Goal: Find specific page/section: Find specific page/section

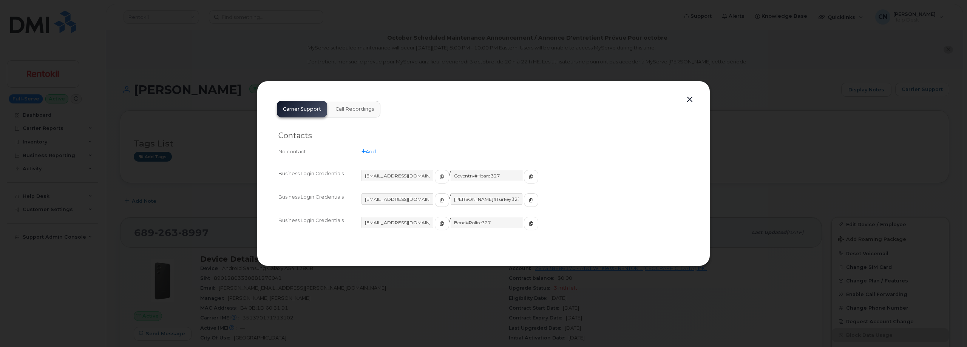
click at [694, 103] on button "button" at bounding box center [689, 99] width 11 height 11
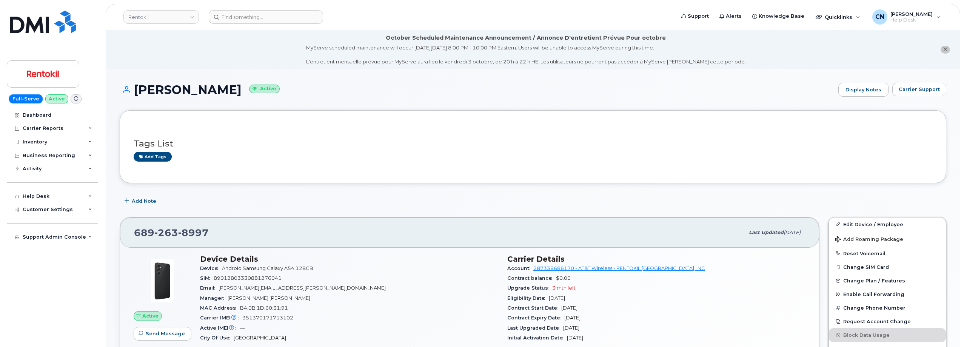
click at [692, 98] on div "DARYN RIELY Active Display Notes Carrier Support" at bounding box center [533, 97] width 827 height 28
click at [264, 15] on input at bounding box center [266, 17] width 114 height 14
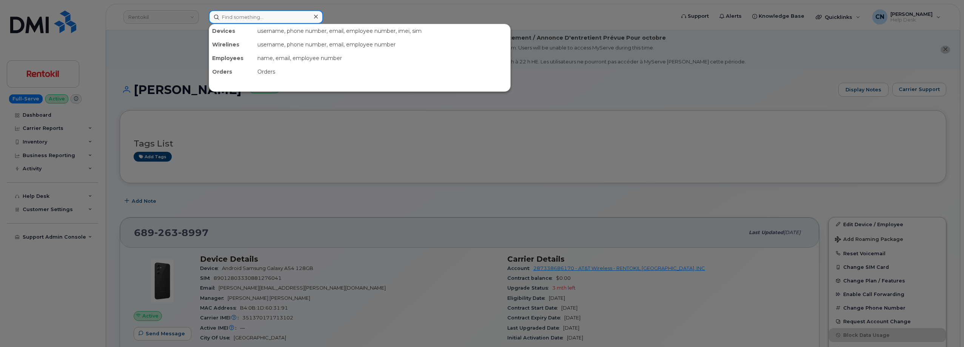
paste input "6048162762"
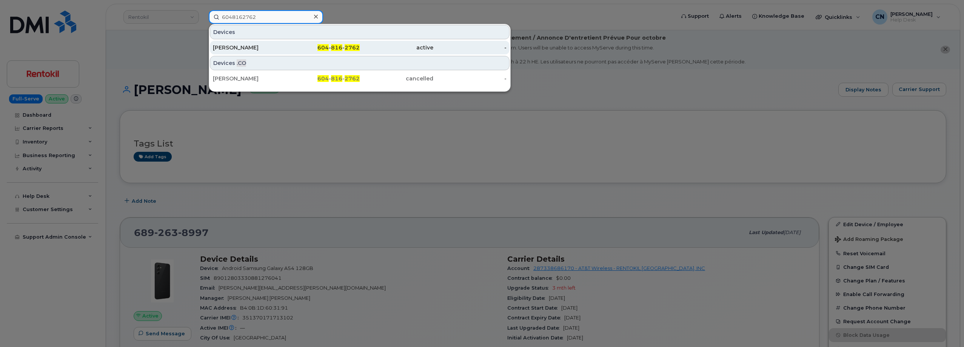
type input "6048162762"
click at [230, 46] on div "Vinnie Banho" at bounding box center [250, 48] width 74 height 8
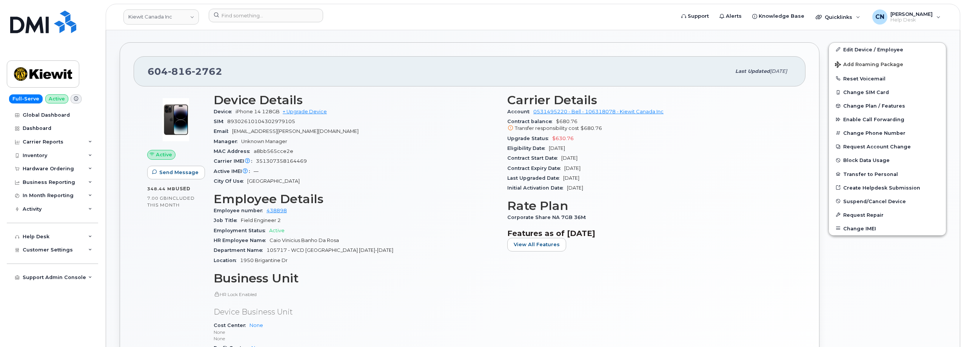
scroll to position [189, 0]
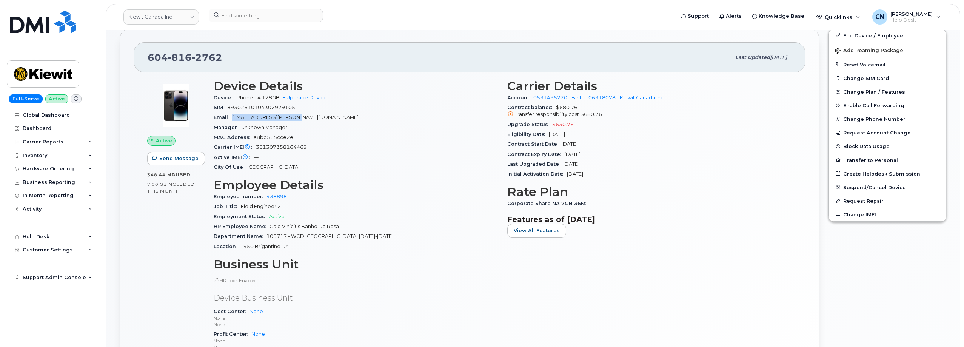
drag, startPoint x: 234, startPoint y: 117, endPoint x: 304, endPoint y: 122, distance: 69.6
click at [326, 121] on div "Email VINNIE.BANHO@KIEWIT.COM" at bounding box center [356, 118] width 285 height 10
copy span "VINNIE.BANHO@KIEWIT.COM"
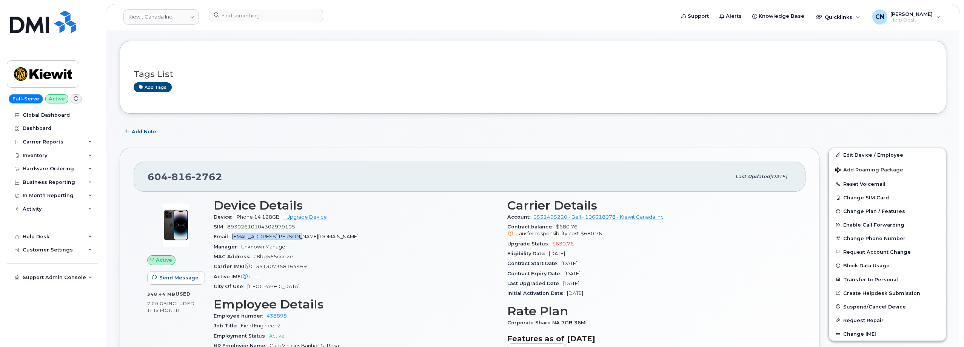
scroll to position [0, 0]
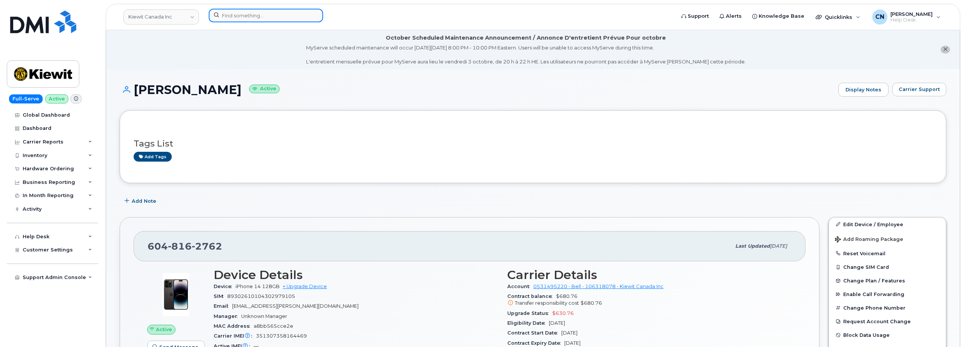
click at [233, 9] on div at bounding box center [439, 17] width 473 height 17
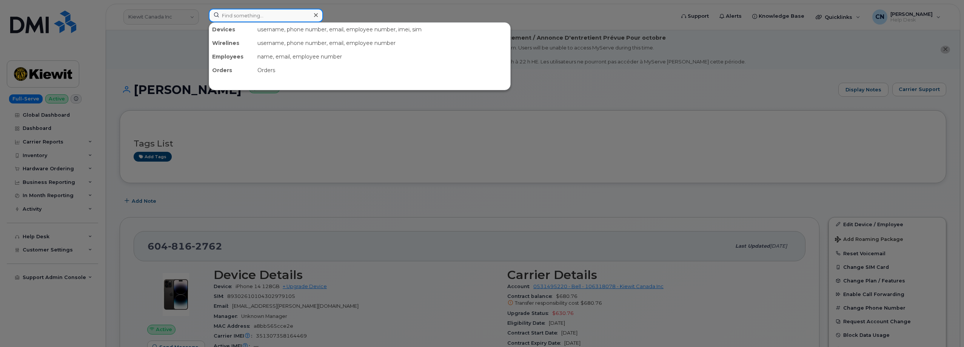
paste input "2363306091"
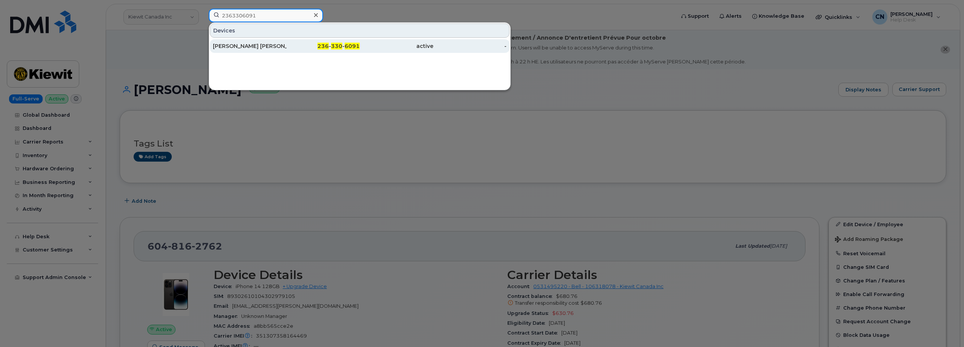
type input "2363306091"
click at [231, 45] on div "[PERSON_NAME] [PERSON_NAME]" at bounding box center [250, 46] width 74 height 8
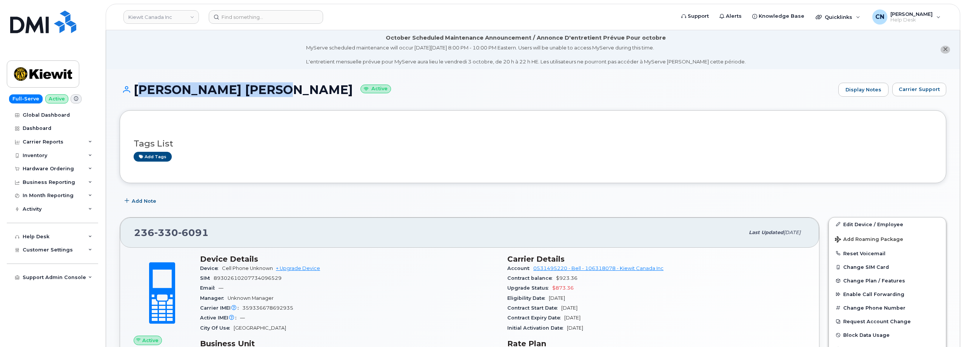
drag, startPoint x: 136, startPoint y: 92, endPoint x: 269, endPoint y: 96, distance: 133.0
click at [269, 96] on h1 "Braden Ven De Velde Active" at bounding box center [477, 89] width 715 height 13
copy h1 "Braden Ven De Velde"
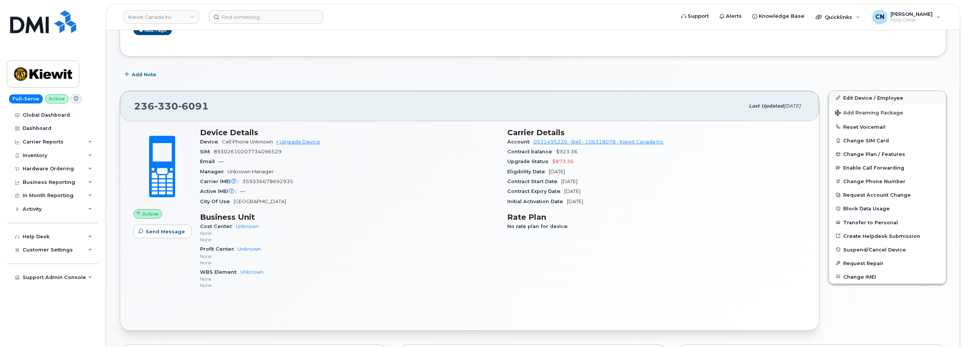
scroll to position [113, 0]
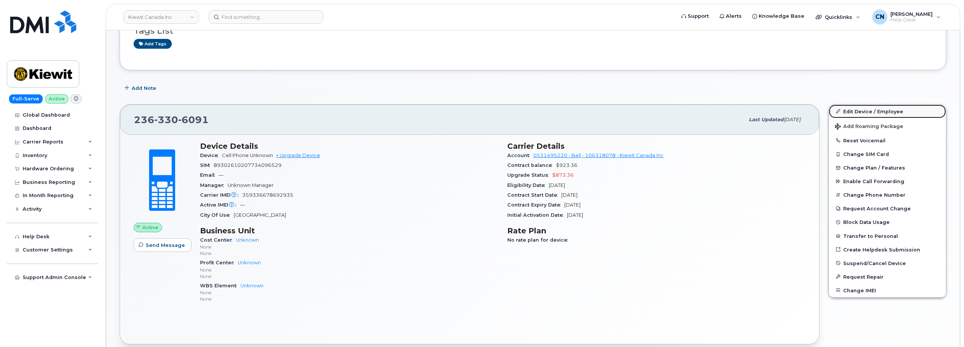
click at [867, 110] on link "Edit Device / Employee" at bounding box center [887, 112] width 117 height 14
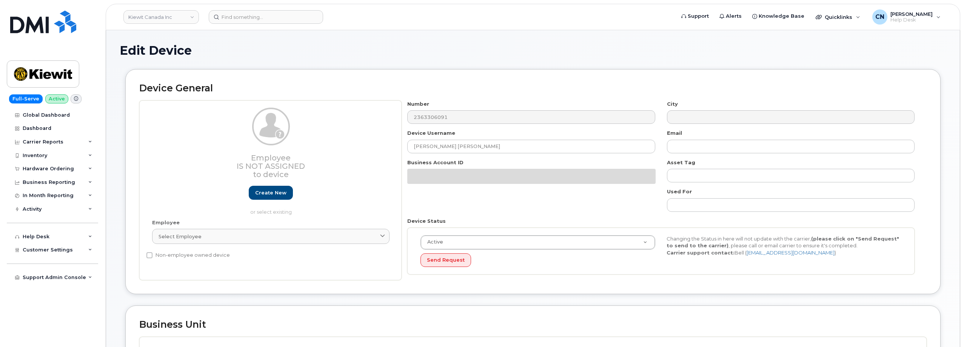
select select "14058"
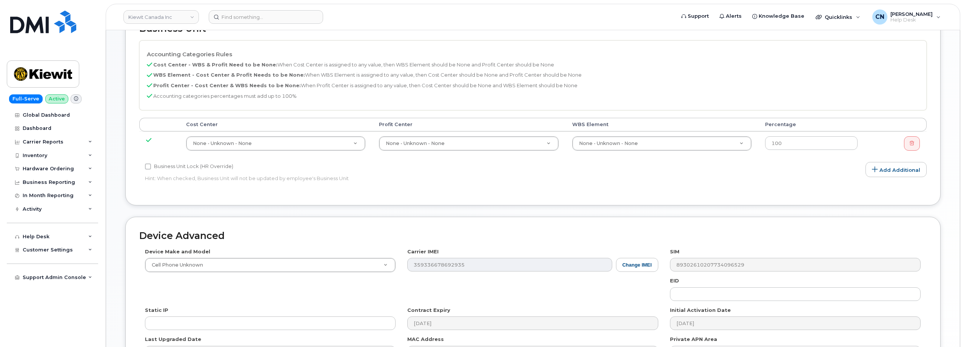
scroll to position [415, 0]
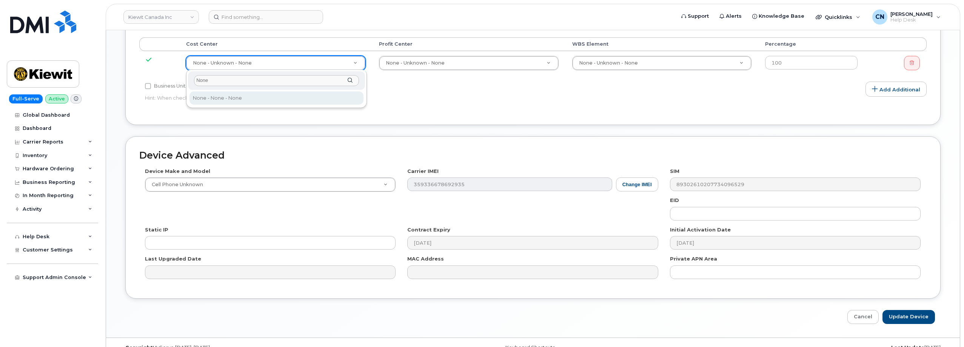
type input "None"
type input "13383"
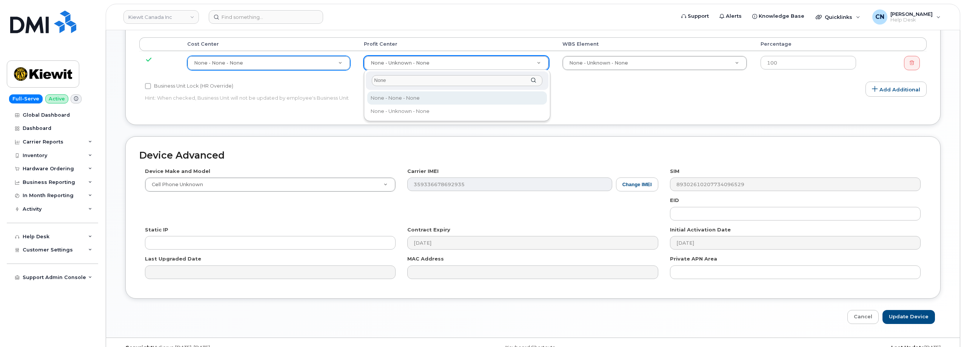
type input "None"
select select "14059"
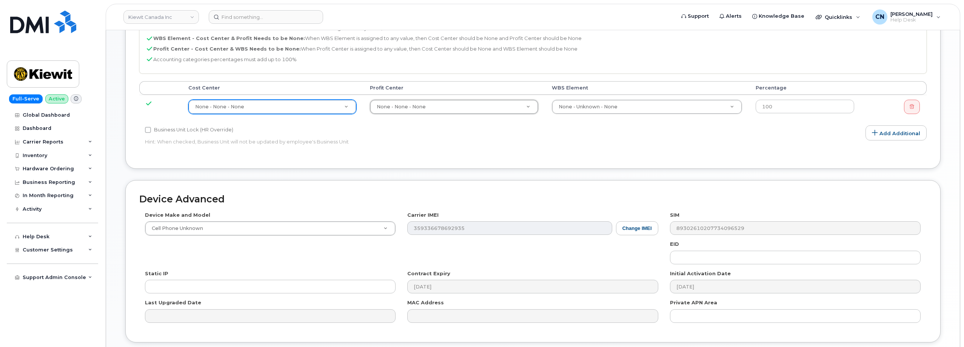
scroll to position [302, 0]
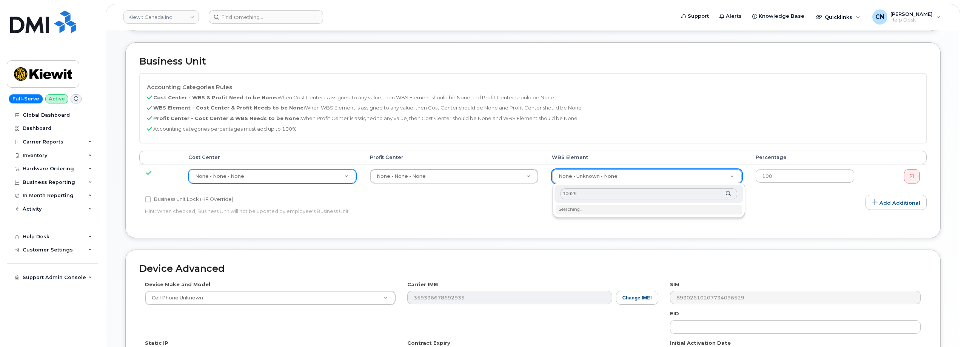
type input "106299"
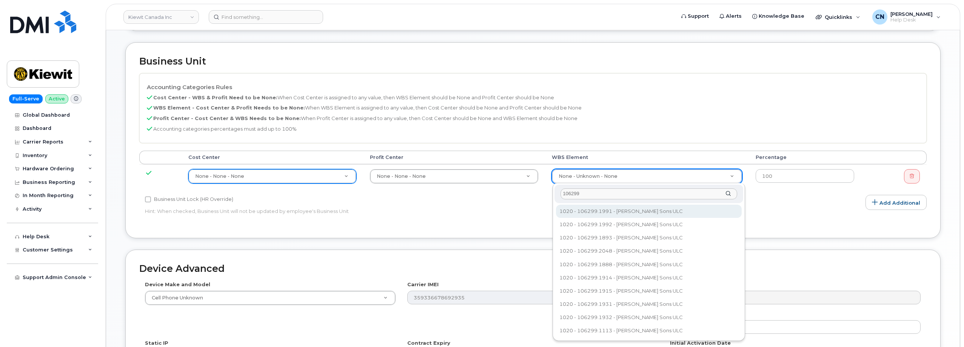
click at [573, 191] on input "106299" at bounding box center [649, 193] width 177 height 11
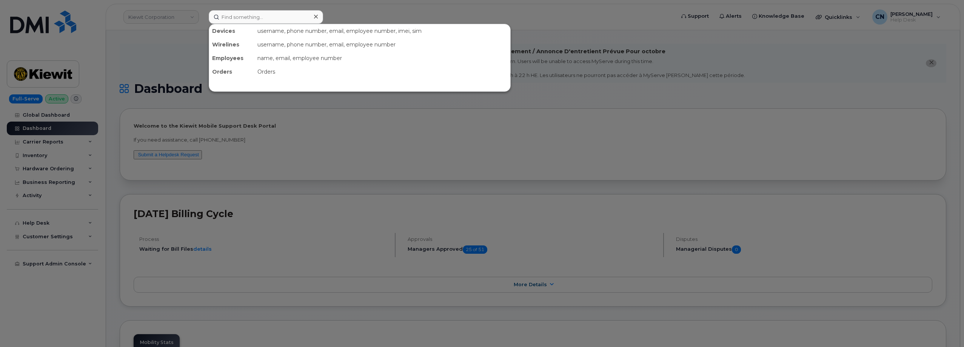
click at [229, 17] on input at bounding box center [266, 17] width 114 height 14
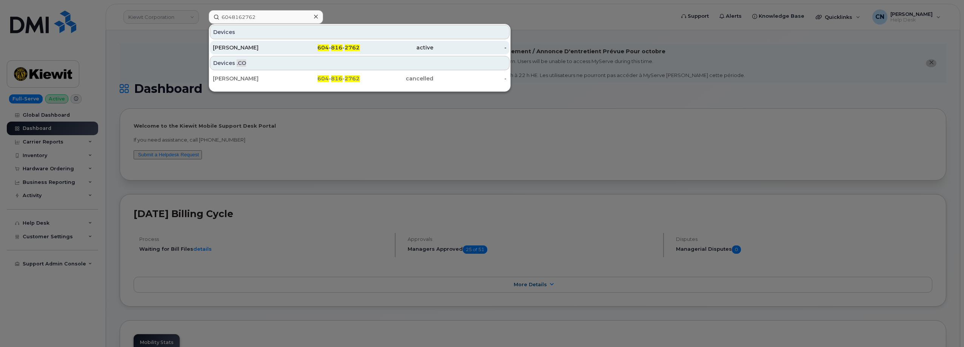
type input "6048162762"
click at [242, 43] on div "[PERSON_NAME]" at bounding box center [250, 48] width 74 height 14
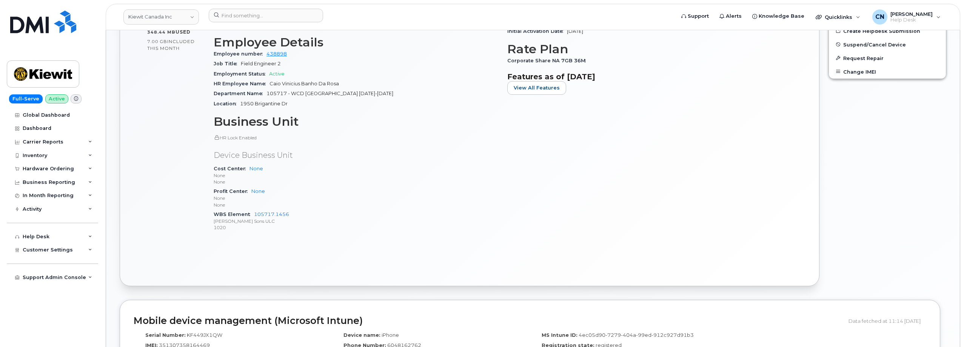
scroll to position [415, 0]
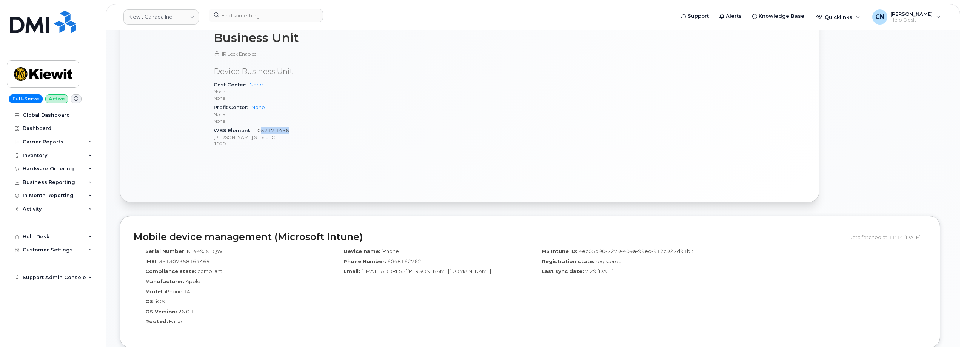
drag, startPoint x: 295, startPoint y: 130, endPoint x: 261, endPoint y: 128, distance: 34.4
click at [261, 128] on div "WBS Element 105717.1456 Peter Kiewit Sons ULC 1020" at bounding box center [356, 137] width 285 height 23
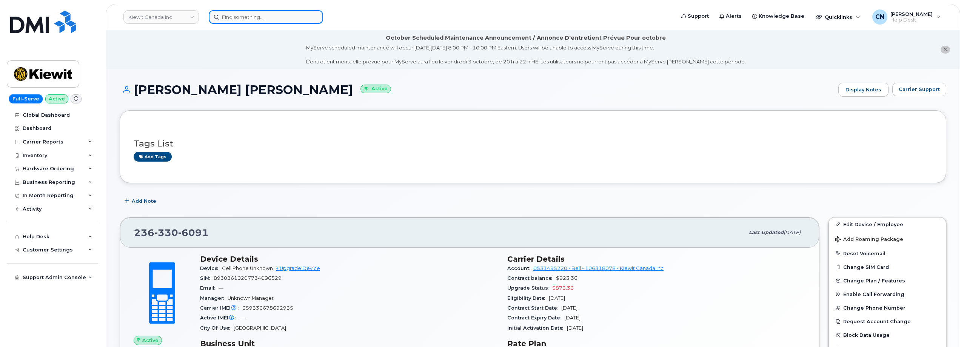
click at [262, 19] on input at bounding box center [266, 17] width 114 height 14
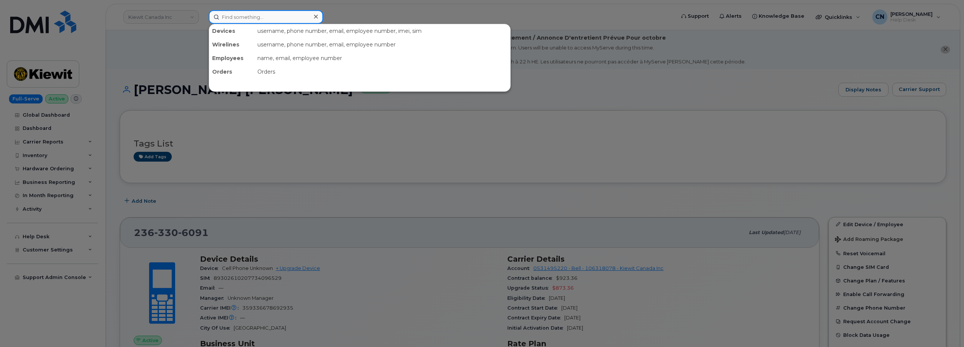
paste input "4036677006"
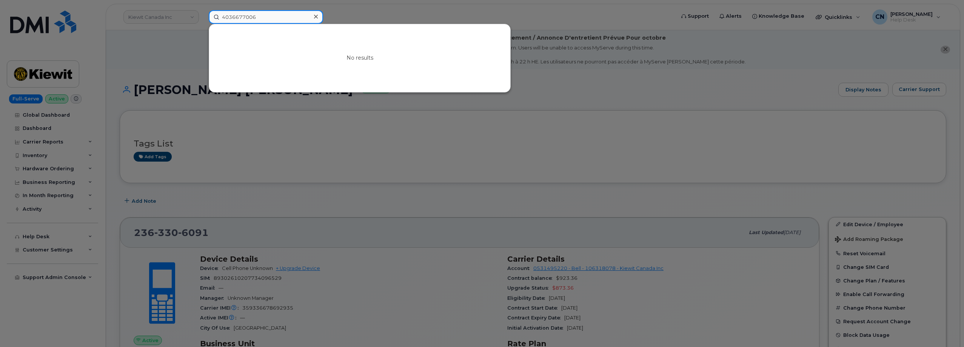
type input "4036677006"
